Goal: Check status: Check status

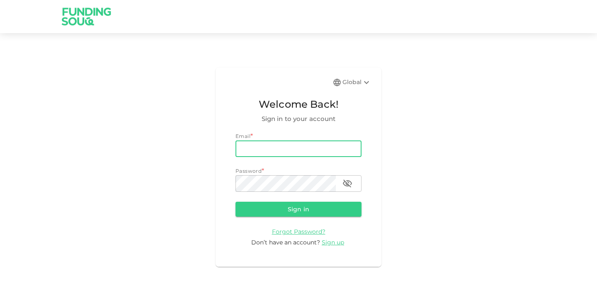
type input "[EMAIL_ADDRESS][DOMAIN_NAME]"
click at [298, 209] on button "Sign in" at bounding box center [298, 209] width 126 height 15
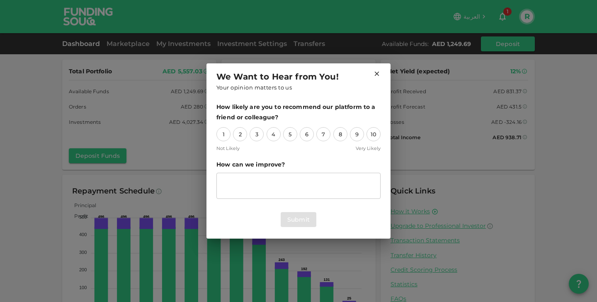
click at [375, 76] on icon at bounding box center [377, 74] width 5 height 5
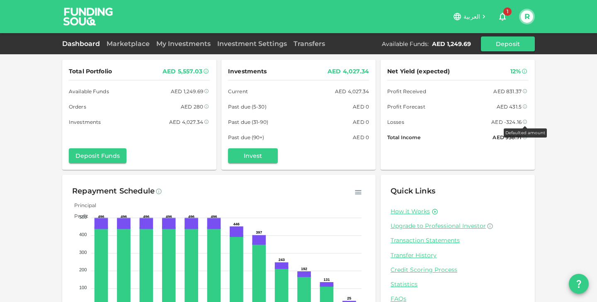
click at [523, 121] on icon at bounding box center [525, 122] width 4 height 4
click at [511, 119] on div "AED -324.16" at bounding box center [506, 122] width 30 height 9
click at [501, 133] on div "AED 938.71" at bounding box center [506, 137] width 29 height 9
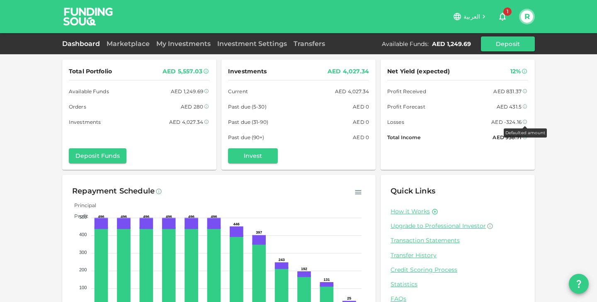
click at [526, 122] on icon at bounding box center [525, 122] width 4 height 4
click at [189, 41] on link "My Investments" at bounding box center [183, 44] width 61 height 8
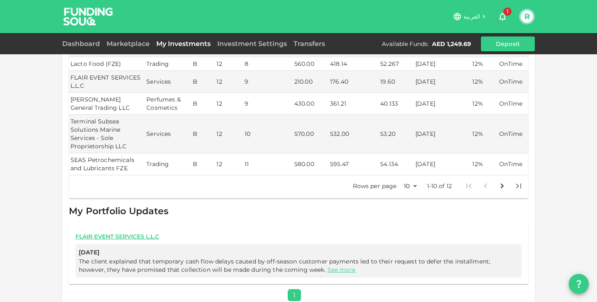
click at [501, 181] on icon "Go to next page" at bounding box center [502, 186] width 10 height 10
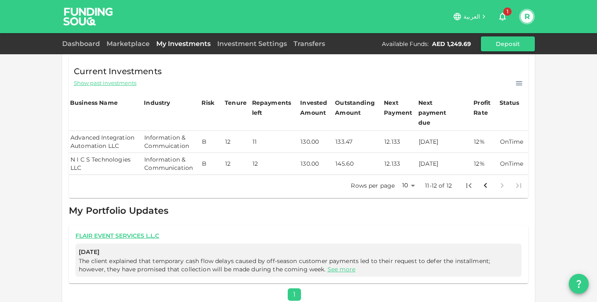
scroll to position [172, 0]
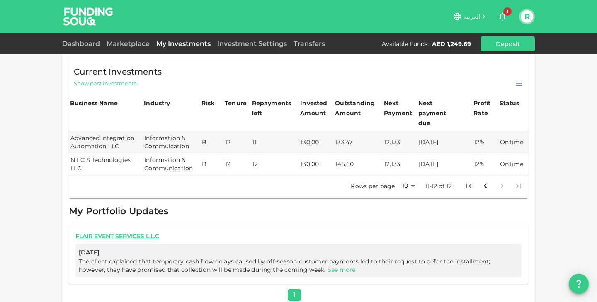
click at [327, 266] on link "See more" at bounding box center [341, 269] width 28 height 7
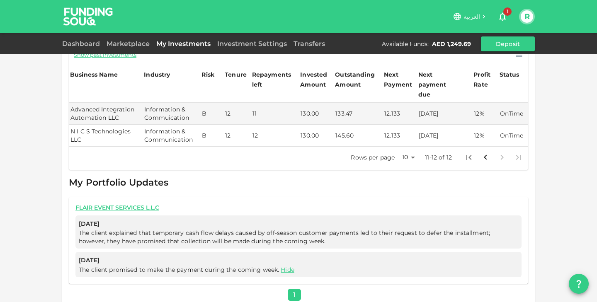
scroll to position [200, 0]
click at [167, 233] on span "The client explained that temporary cash flow delays caused by off-season custo…" at bounding box center [284, 238] width 411 height 16
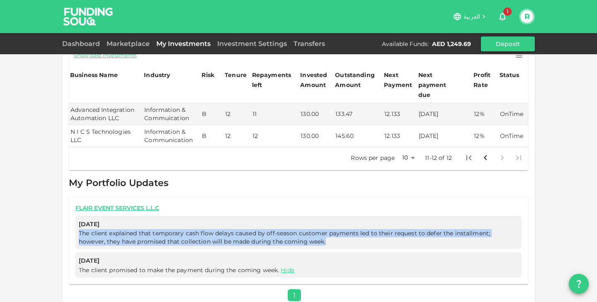
click at [167, 233] on span "The client explained that temporary cash flow delays caused by off-season custo…" at bounding box center [284, 238] width 411 height 16
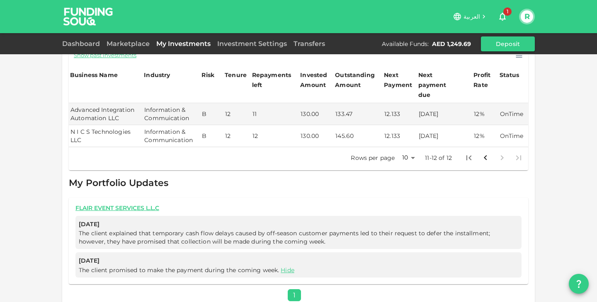
click at [167, 233] on span "The client explained that temporary cash flow delays caused by off-season custo…" at bounding box center [284, 238] width 411 height 16
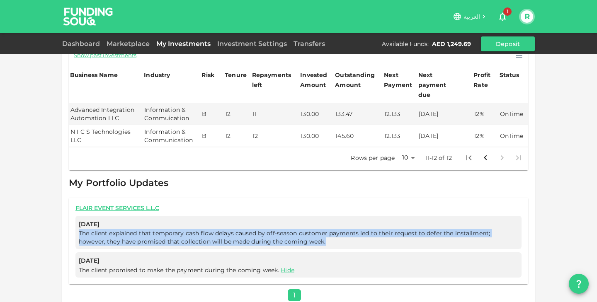
click at [167, 233] on span "The client explained that temporary cash flow delays caused by off-season custo…" at bounding box center [284, 238] width 411 height 16
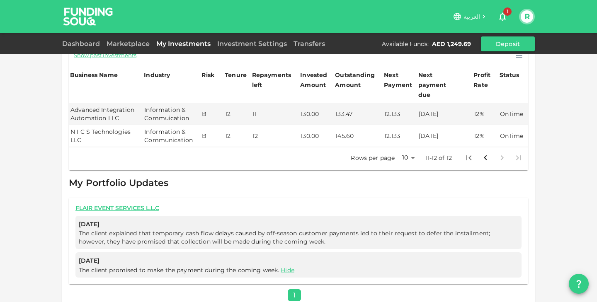
click at [167, 233] on span "The client explained that temporary cash flow delays caused by off-season custo…" at bounding box center [284, 238] width 411 height 16
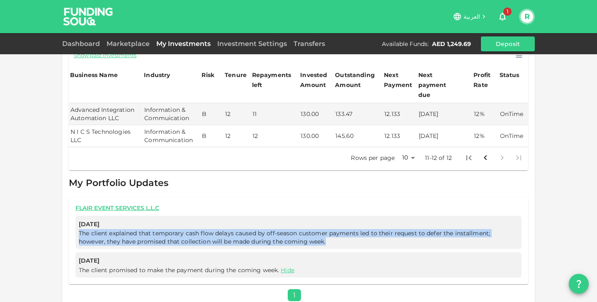
click at [167, 233] on span "The client explained that temporary cash flow delays caused by off-season custo…" at bounding box center [284, 238] width 411 height 16
click at [184, 266] on span "The client promised to make the payment during the coming week. Hide" at bounding box center [187, 269] width 217 height 7
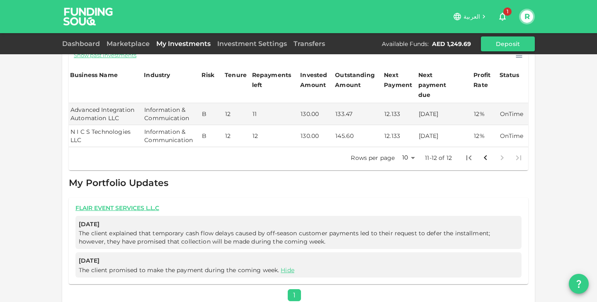
click at [181, 266] on span "The client promised to make the payment during the coming week. Hide" at bounding box center [187, 269] width 217 height 7
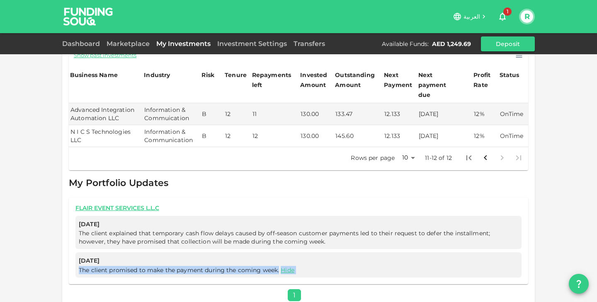
click at [181, 266] on span "The client promised to make the payment during the coming week. Hide" at bounding box center [187, 269] width 217 height 7
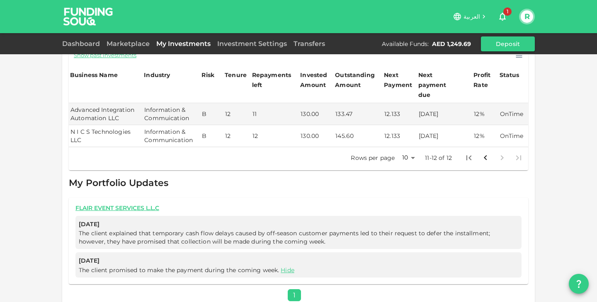
click at [201, 232] on span "The client explained that temporary cash flow delays caused by off-season custo…" at bounding box center [284, 238] width 411 height 16
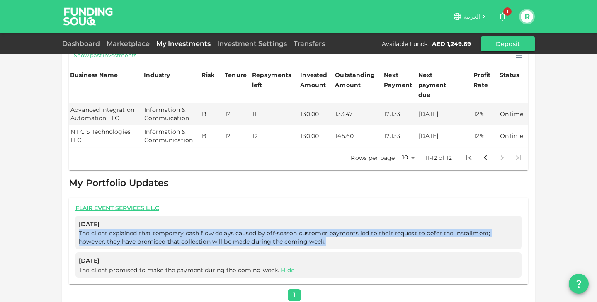
click at [201, 232] on span "The client explained that temporary cash flow delays caused by off-season custo…" at bounding box center [284, 238] width 411 height 16
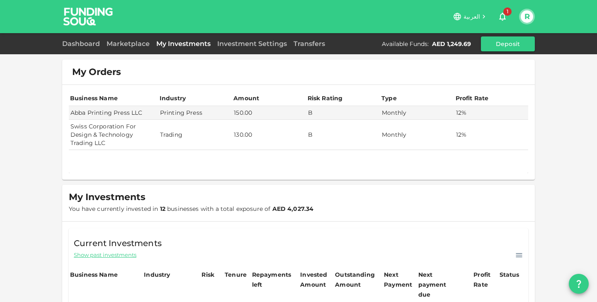
scroll to position [0, 0]
click at [140, 47] on link "Marketplace" at bounding box center [128, 44] width 50 height 8
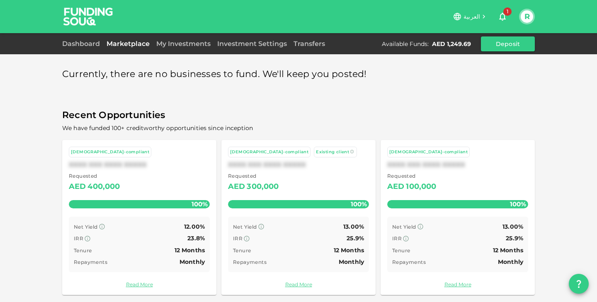
click at [91, 49] on div "Dashboard Marketplace My Investments Investment Settings Transfers Available Fu…" at bounding box center [298, 43] width 472 height 15
click at [86, 45] on link "Dashboard" at bounding box center [82, 44] width 41 height 8
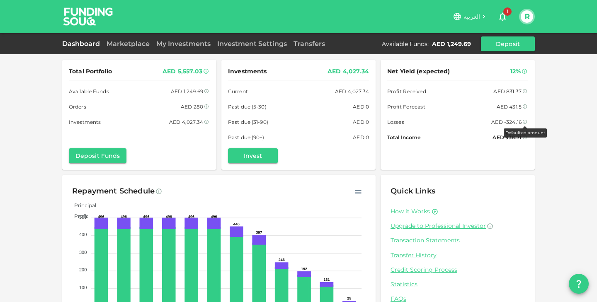
click at [525, 123] on icon at bounding box center [524, 121] width 5 height 5
click at [514, 122] on div "AED -324.16" at bounding box center [506, 122] width 30 height 9
